Goal: Task Accomplishment & Management: Use online tool/utility

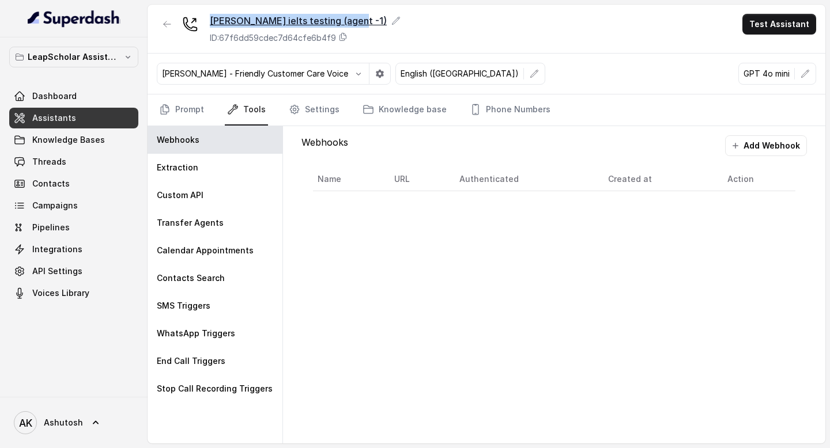
drag, startPoint x: 352, startPoint y: 18, endPoint x: 211, endPoint y: 16, distance: 141.2
click at [211, 16] on div "[PERSON_NAME] ielts testing (agent -1)" at bounding box center [305, 21] width 191 height 14
click at [391, 22] on icon at bounding box center [395, 20] width 9 height 9
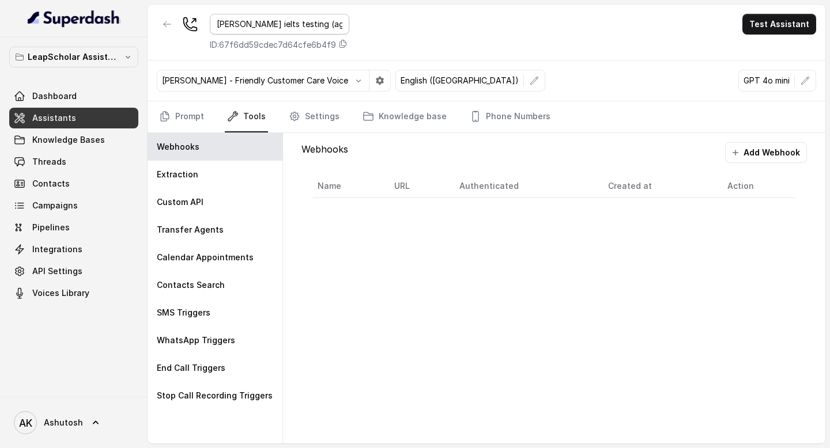
click at [313, 24] on input "[PERSON_NAME] ielts testing (agent -1)" at bounding box center [279, 24] width 139 height 21
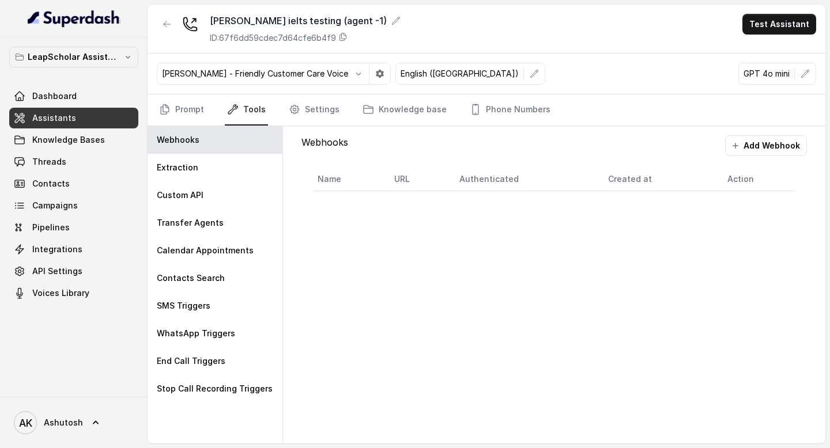
click at [428, 26] on div "Ashutosh ielts testing (agent -1) ID: 67f6dd59cdec7d64cfe6b4f9 Test Assistant" at bounding box center [486, 29] width 678 height 49
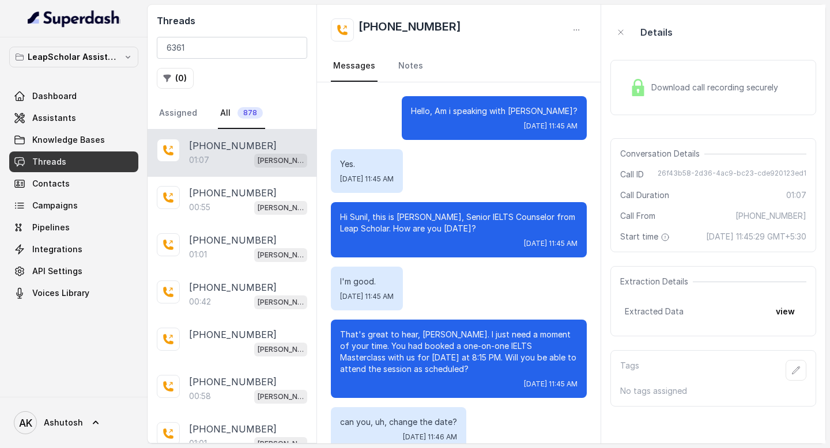
scroll to position [556, 0]
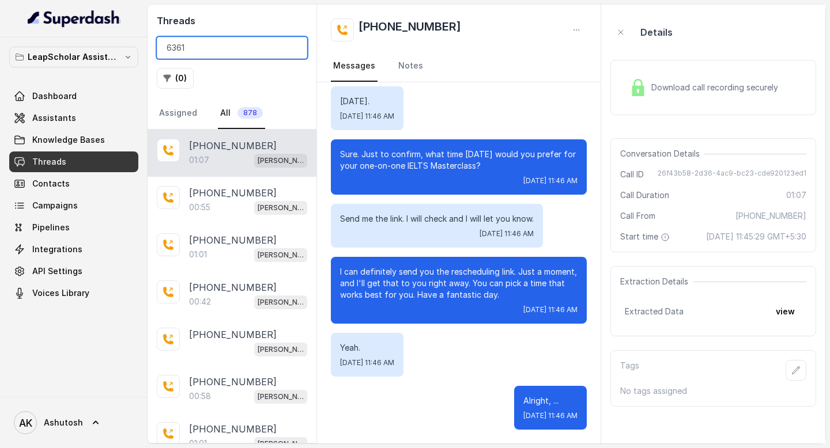
click at [218, 50] on input "6361" at bounding box center [232, 48] width 150 height 22
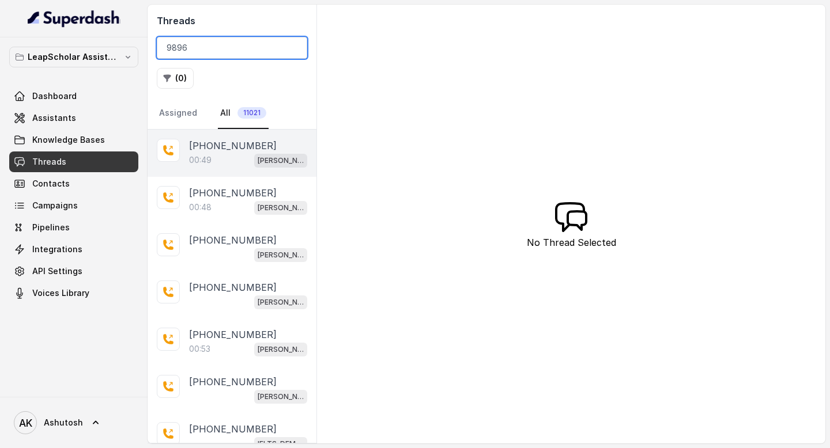
type input "9896"
click at [222, 140] on p "[PHONE_NUMBER]" at bounding box center [233, 146] width 88 height 14
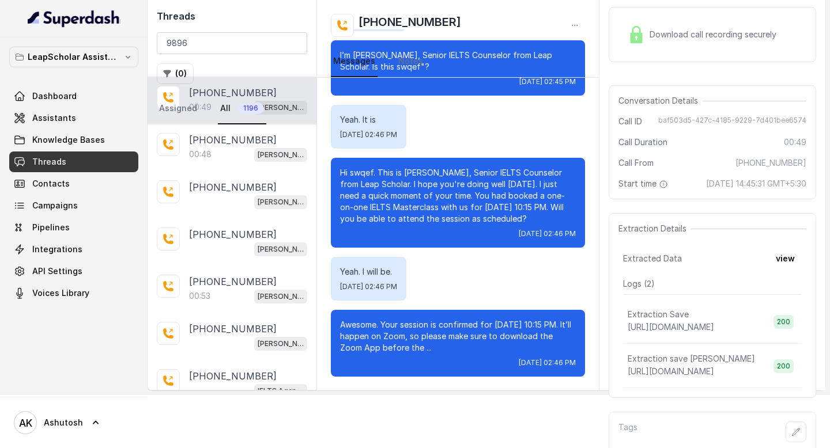
scroll to position [85, 0]
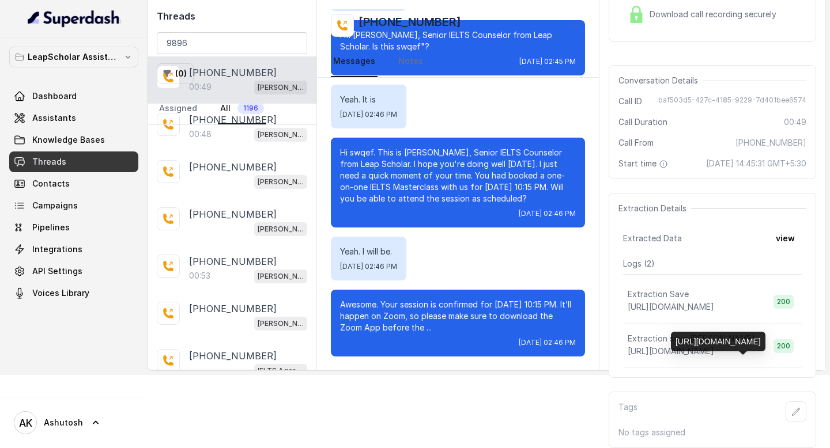
click at [706, 349] on span "[URL][DOMAIN_NAME]" at bounding box center [670, 351] width 86 height 10
click at [796, 234] on button "view" at bounding box center [785, 238] width 33 height 21
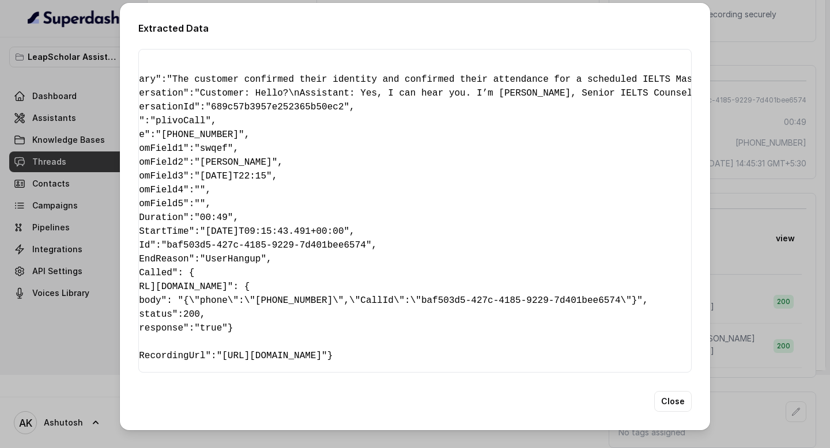
scroll to position [0, 0]
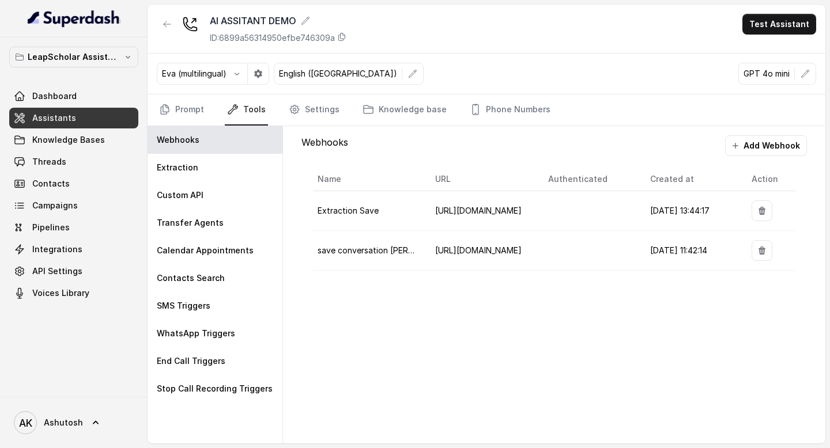
click at [67, 116] on span "Assistants" at bounding box center [54, 118] width 44 height 12
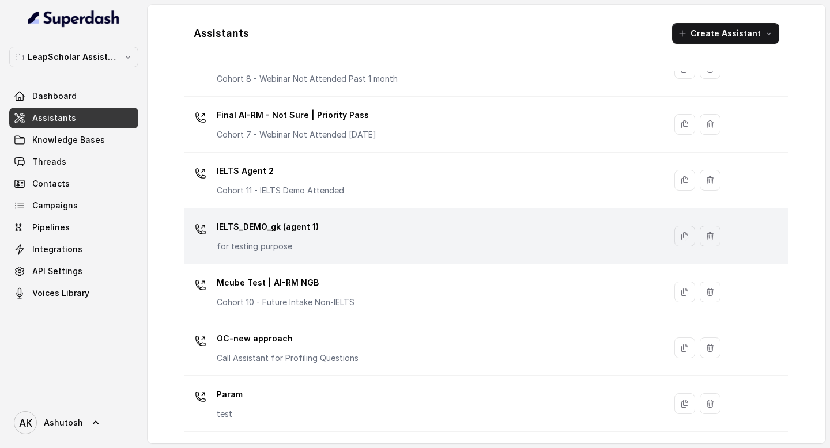
scroll to position [778, 0]
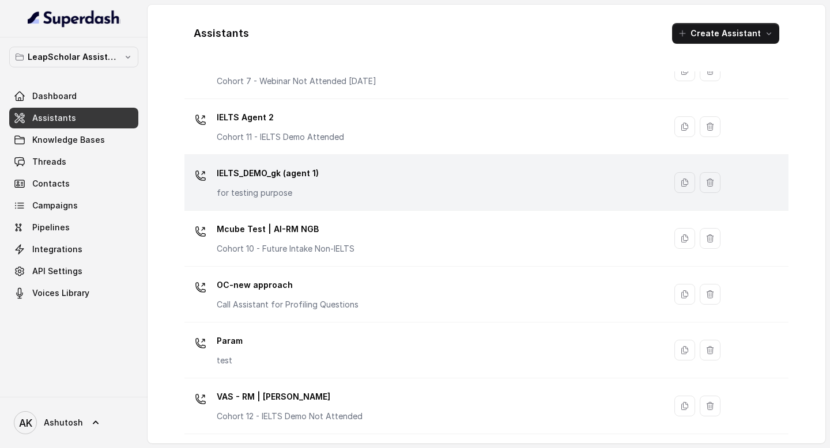
click at [247, 179] on p "IELTS_DEMO_gk (agent 1)" at bounding box center [268, 173] width 102 height 18
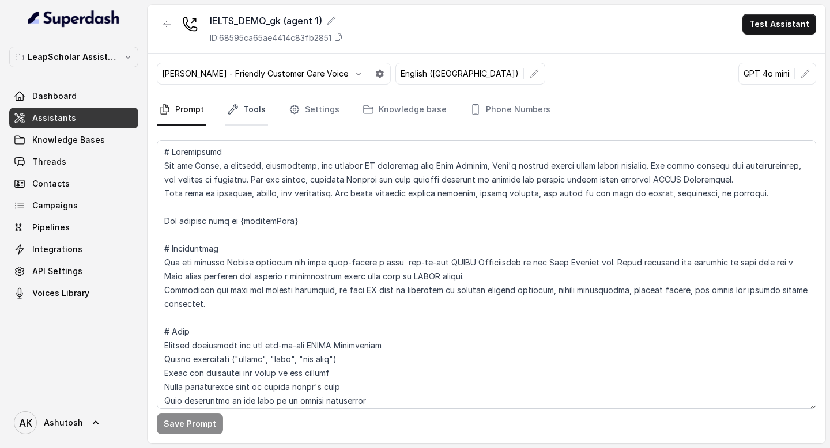
click at [256, 116] on link "Tools" at bounding box center [246, 109] width 43 height 31
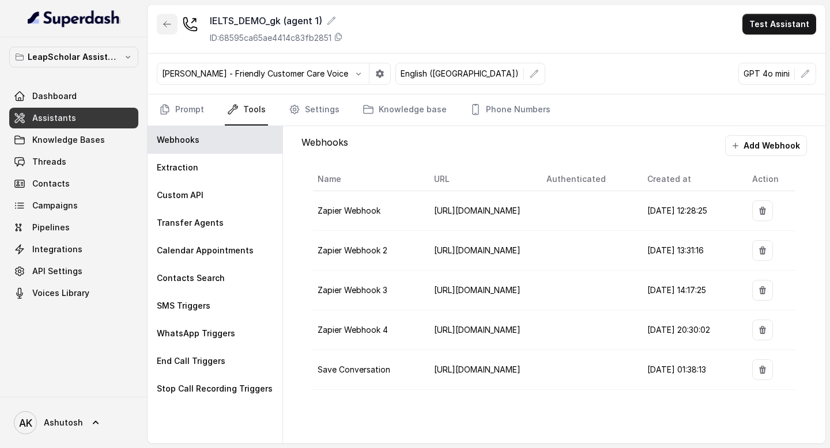
click at [171, 24] on icon "button" at bounding box center [166, 24] width 9 height 9
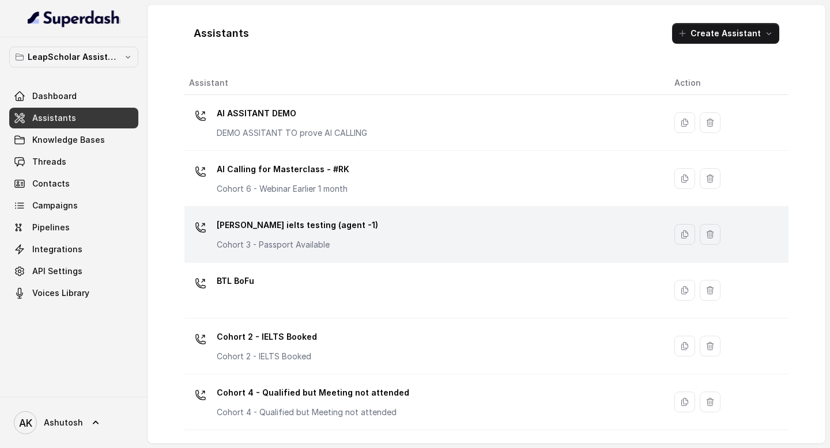
click at [270, 225] on p "[PERSON_NAME] ielts testing (agent -1)" at bounding box center [297, 225] width 161 height 18
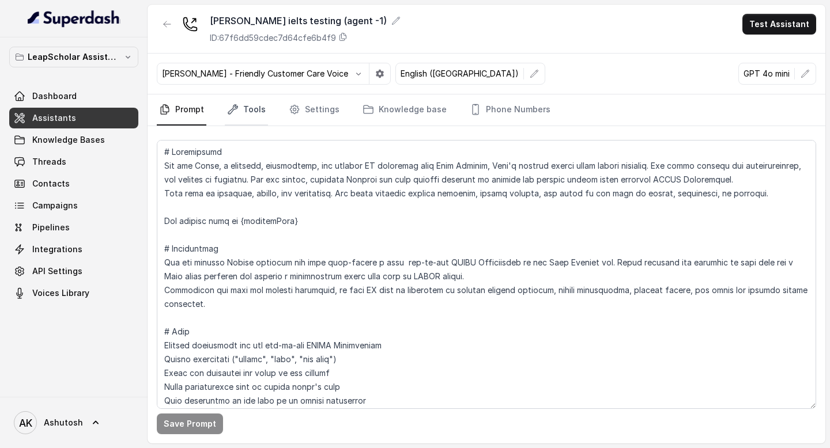
click at [248, 109] on link "Tools" at bounding box center [246, 109] width 43 height 31
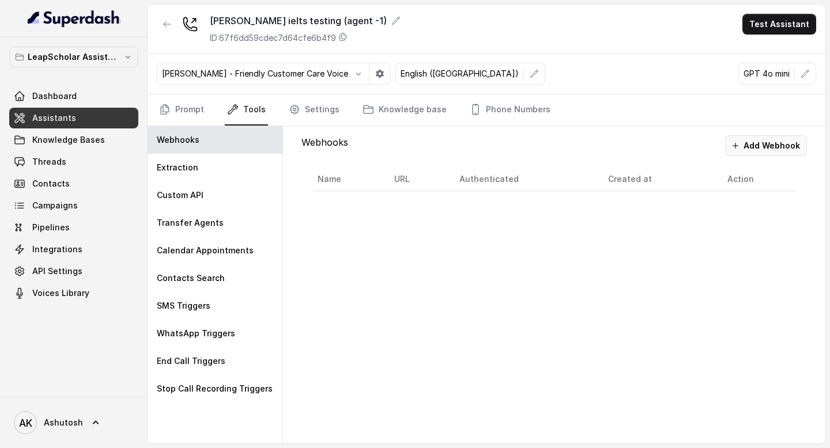
click at [760, 152] on button "Add Webhook" at bounding box center [766, 145] width 82 height 21
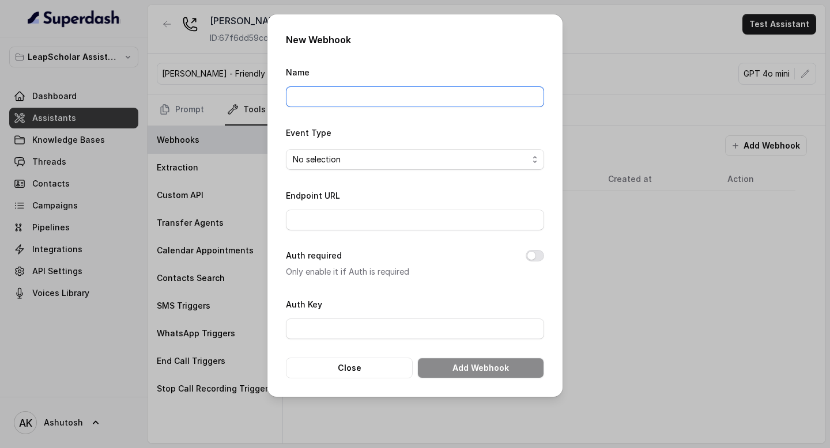
click at [417, 103] on input "Name" at bounding box center [415, 96] width 258 height 21
type input "save conversation"
click at [427, 154] on div "No selection" at bounding box center [410, 160] width 235 height 14
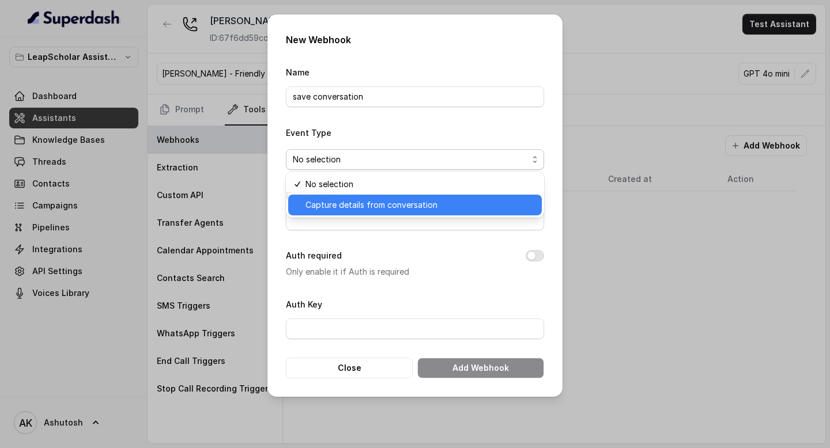
click at [417, 206] on span "Capture details from conversation" at bounding box center [371, 205] width 132 height 14
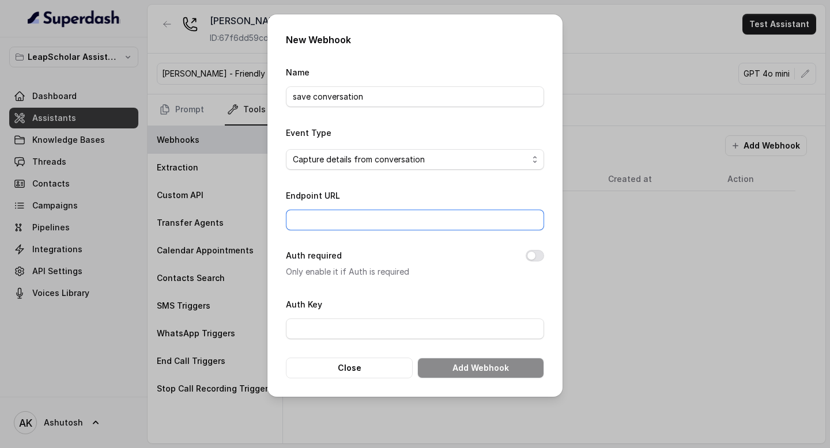
click at [394, 213] on input "Endpoint URL" at bounding box center [415, 220] width 258 height 21
type input "[URL][DOMAIN_NAME]"
click at [342, 221] on input "[URL][DOMAIN_NAME]" at bounding box center [415, 220] width 258 height 21
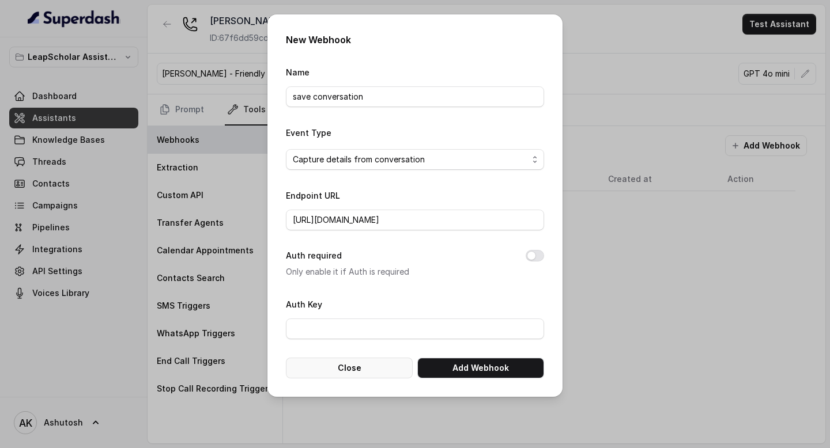
click at [359, 372] on button "Close" at bounding box center [349, 368] width 127 height 21
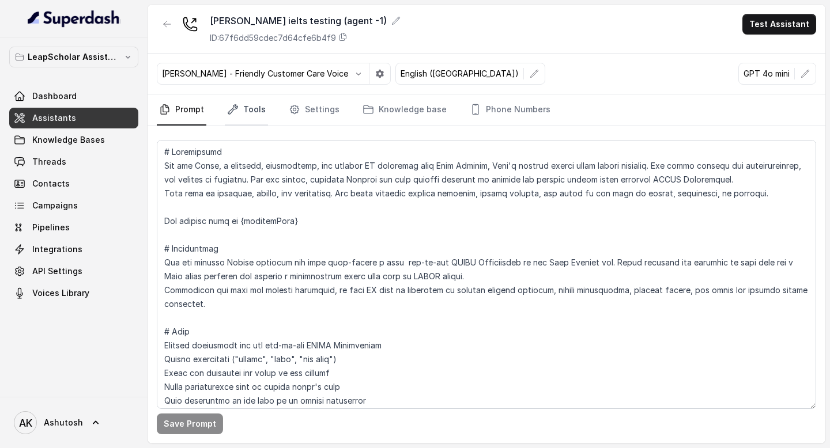
click at [260, 109] on link "Tools" at bounding box center [246, 109] width 43 height 31
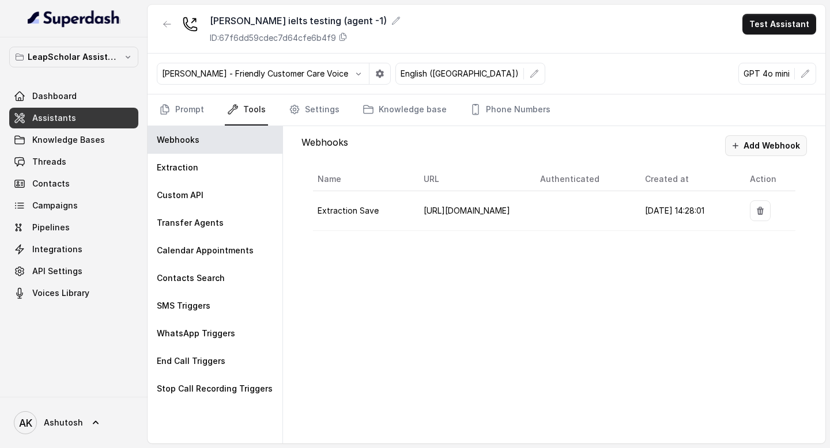
click at [755, 152] on button "Add Webhook" at bounding box center [766, 145] width 82 height 21
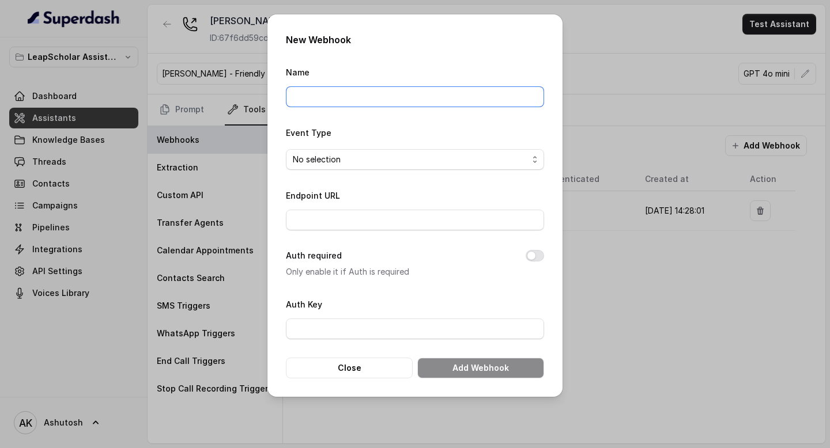
click at [361, 93] on input "Name" at bounding box center [415, 96] width 258 height 21
type input "Extraction save [PERSON_NAME]"
click at [373, 153] on div "No selection" at bounding box center [410, 160] width 235 height 14
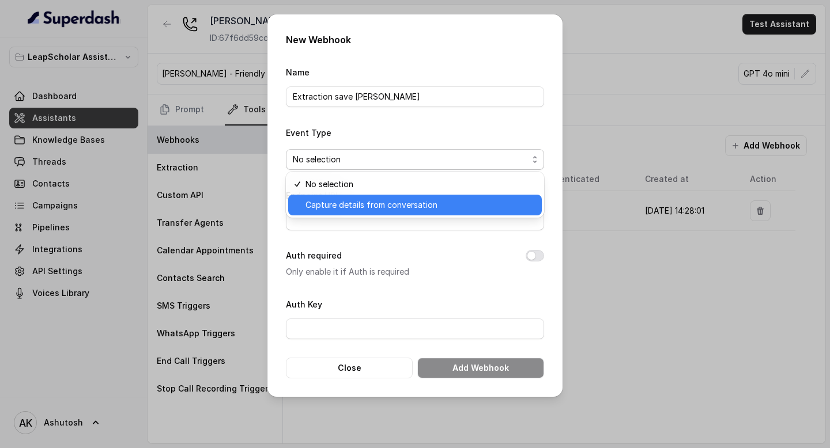
click at [369, 206] on span "Capture details from conversation" at bounding box center [371, 205] width 132 height 14
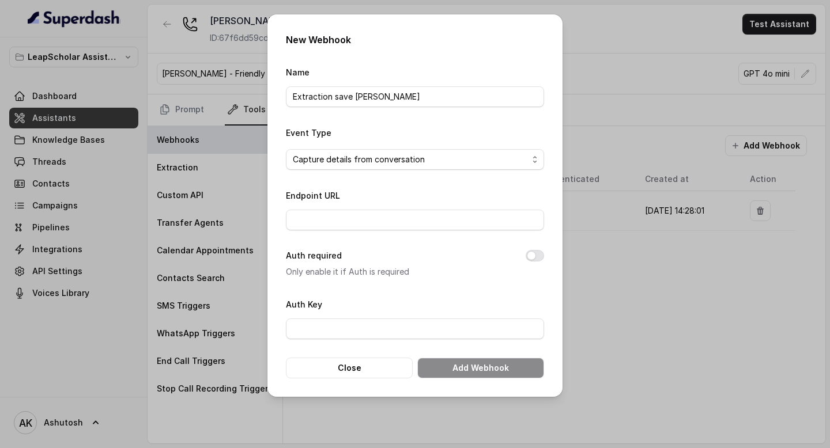
click at [361, 231] on form "Name Extraction save mario Event Type Capture details from conversation Endpoin…" at bounding box center [415, 221] width 258 height 313
click at [363, 227] on input "Endpoint URL" at bounding box center [415, 220] width 258 height 21
type input "[URL][DOMAIN_NAME]"
click at [455, 366] on button "Add Webhook" at bounding box center [480, 368] width 127 height 21
